Goal: Find specific page/section: Find specific page/section

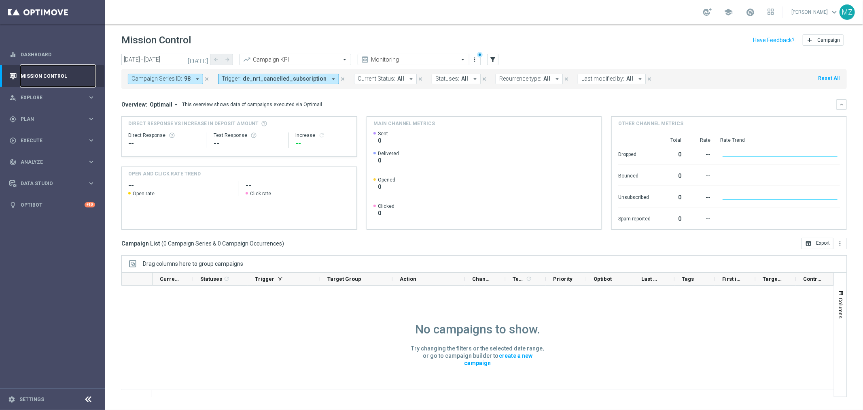
click at [65, 75] on link "Mission Control" at bounding box center [58, 75] width 74 height 21
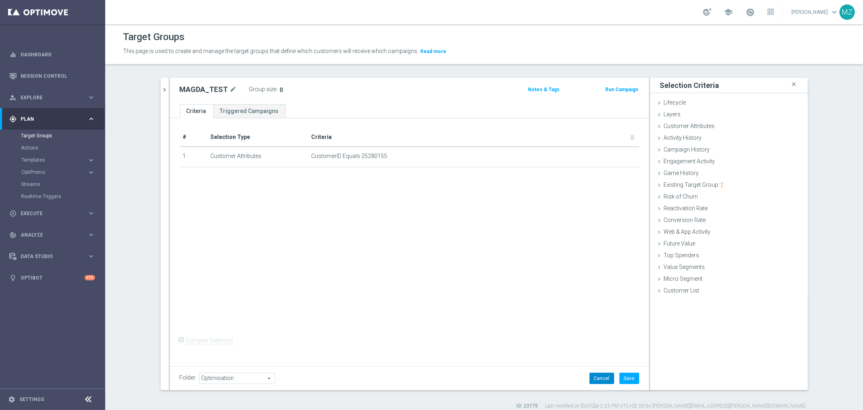
click at [597, 382] on button "Cancel" at bounding box center [602, 377] width 25 height 11
